Goal: Check status: Check status

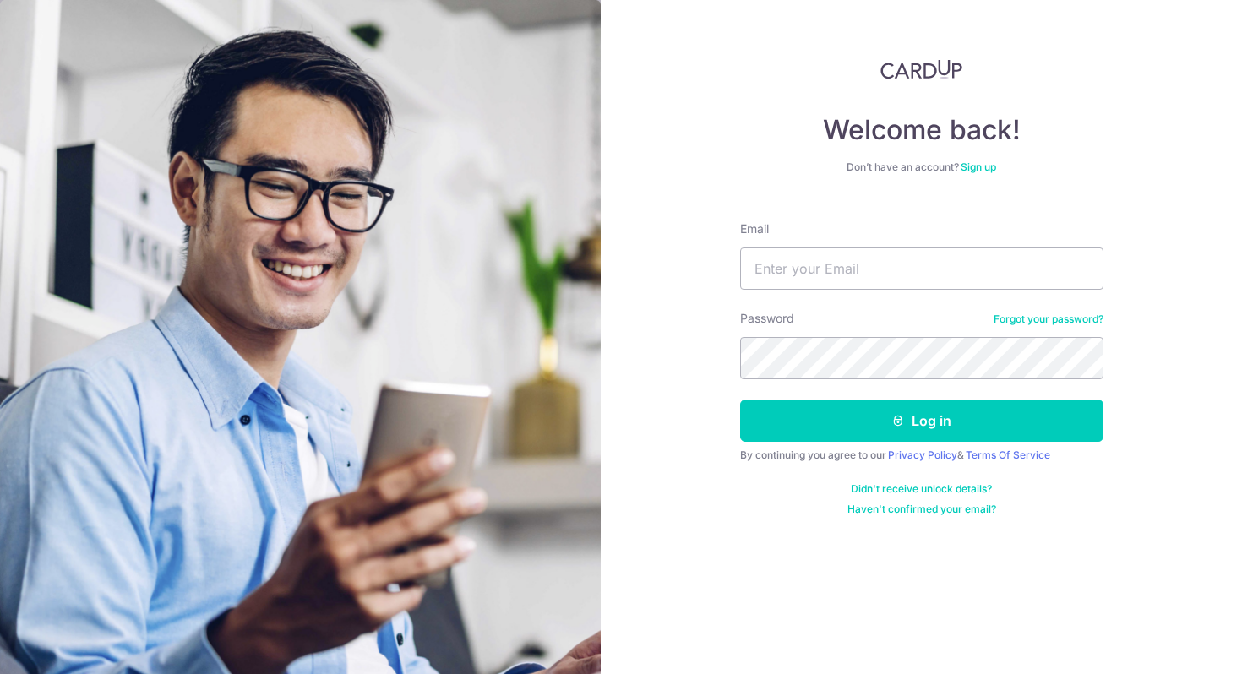
type input "[EMAIL_ADDRESS][DOMAIN_NAME]"
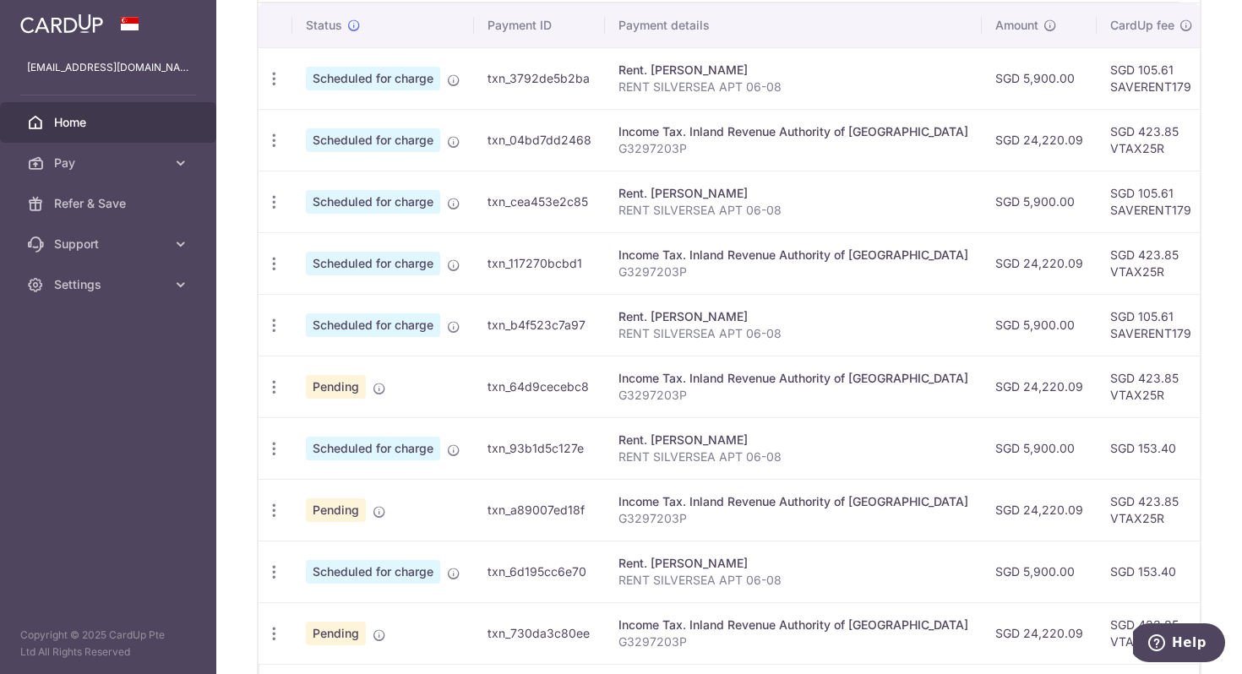
scroll to position [287, 0]
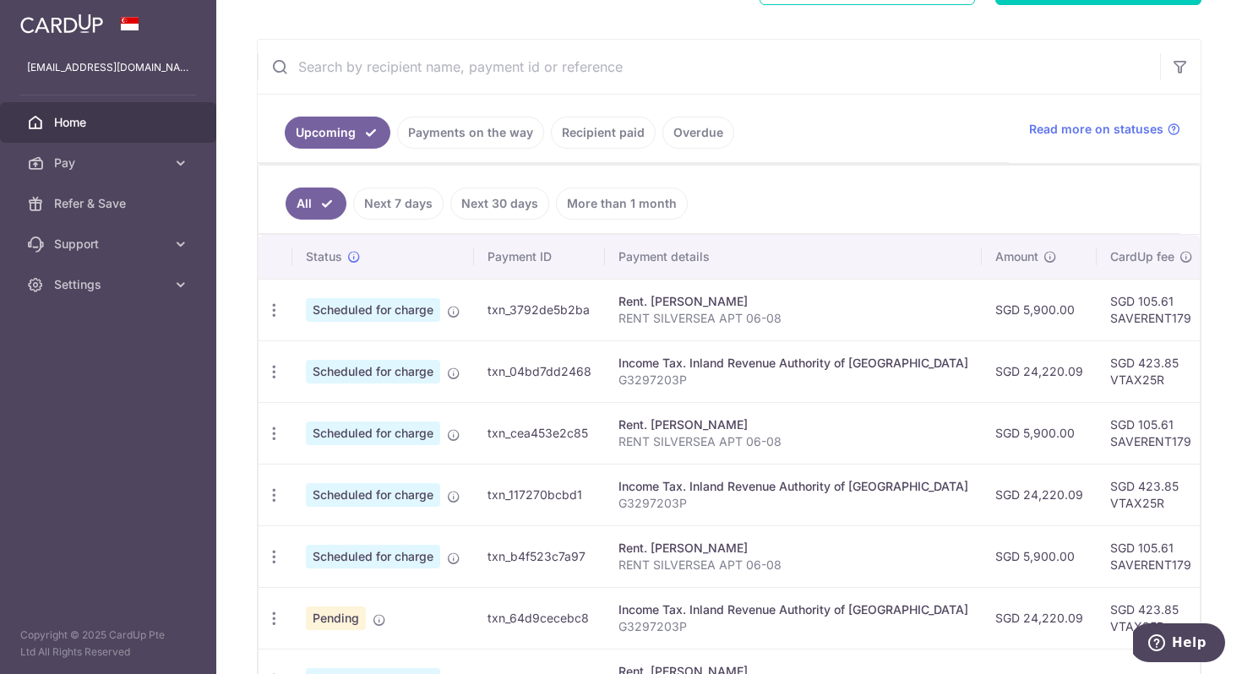
click at [490, 140] on link "Payments on the way" at bounding box center [470, 133] width 147 height 32
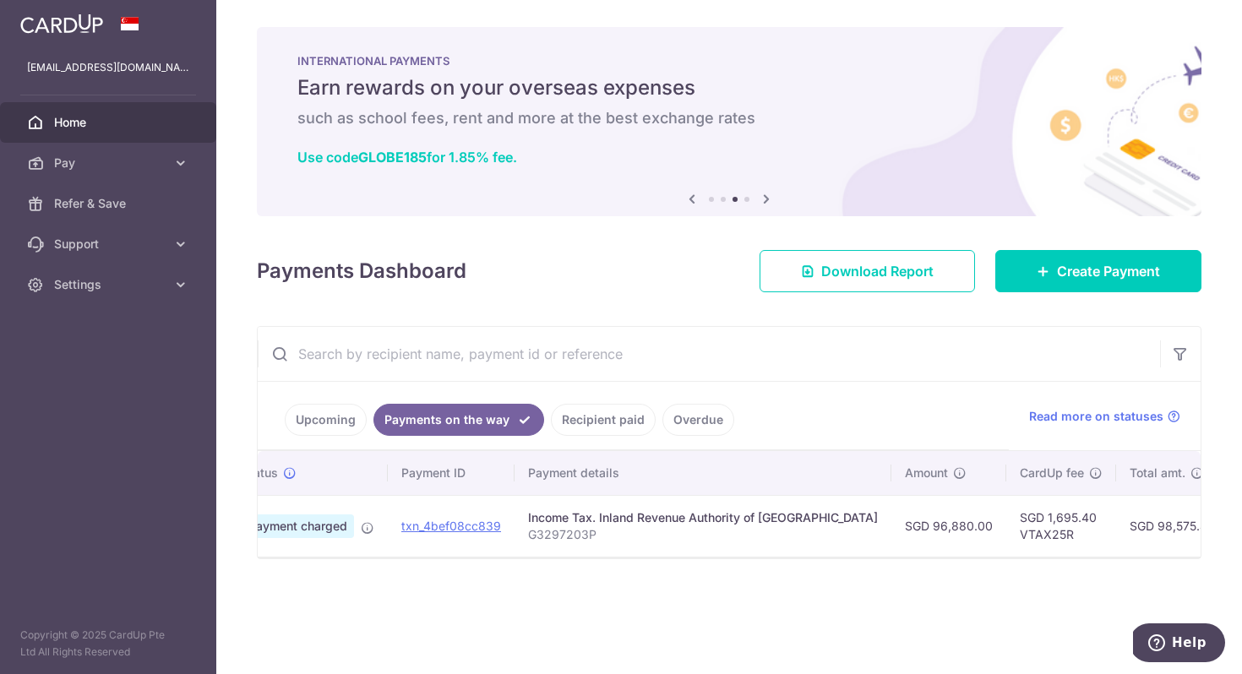
scroll to position [0, 0]
